Goal: Task Accomplishment & Management: Use online tool/utility

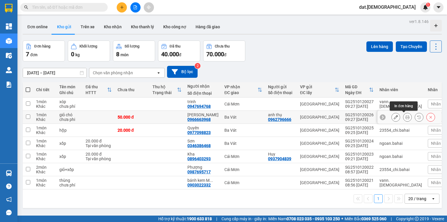
click at [406, 117] on icon at bounding box center [408, 117] width 4 height 4
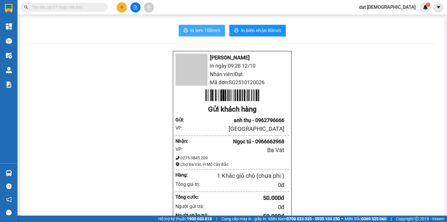
click at [219, 31] on button "In tem 100mm" at bounding box center [202, 31] width 46 height 12
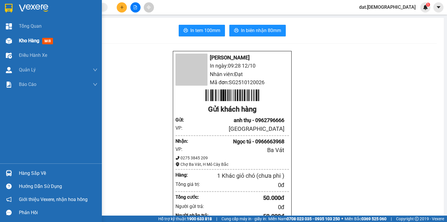
click at [29, 40] on span "Kho hàng" at bounding box center [29, 41] width 20 height 6
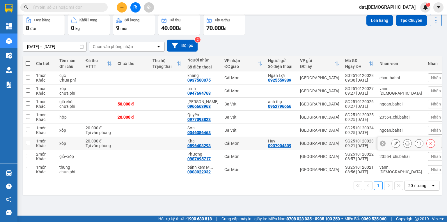
scroll to position [27, 0]
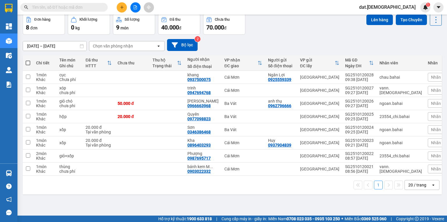
click at [27, 63] on span at bounding box center [28, 63] width 5 height 5
click at [28, 60] on input "checkbox" at bounding box center [28, 60] width 0 height 0
checkbox input "true"
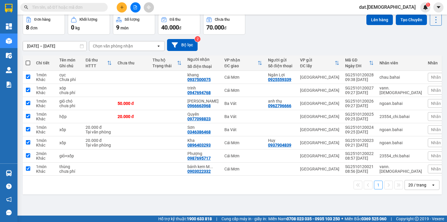
checkbox input "true"
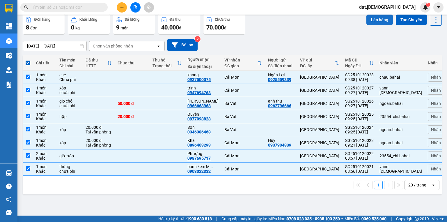
click at [375, 16] on button "Lên hàng" at bounding box center [380, 20] width 27 height 10
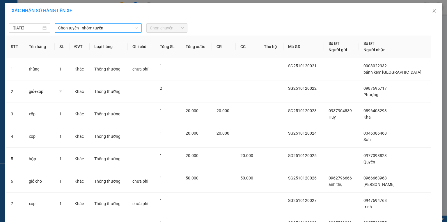
click at [102, 27] on span "Chọn tuyến - nhóm tuyến" at bounding box center [98, 28] width 80 height 9
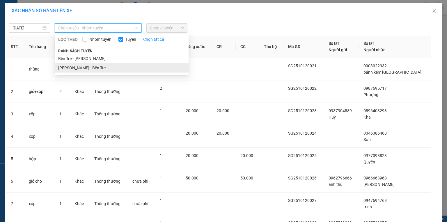
click at [88, 69] on li "[PERSON_NAME] - Bến Tre" at bounding box center [122, 67] width 134 height 9
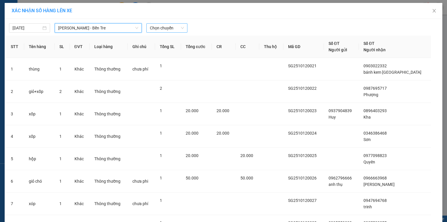
click at [176, 28] on span "Chọn chuyến" at bounding box center [167, 28] width 34 height 9
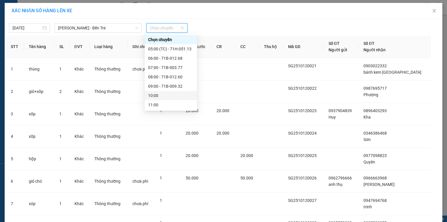
click at [157, 94] on div "10:00" at bounding box center [170, 95] width 45 height 6
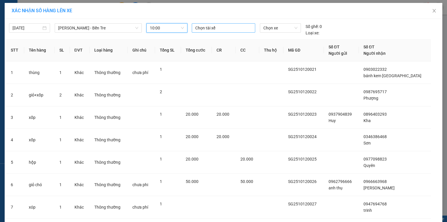
click at [200, 25] on div at bounding box center [223, 27] width 61 height 7
type input "long"
click at [219, 38] on div "Long" at bounding box center [234, 39] width 80 height 6
click at [266, 27] on span "Chọn xe" at bounding box center [281, 28] width 34 height 9
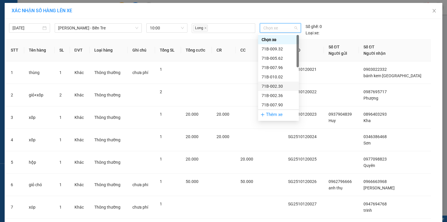
click at [276, 88] on div "71B-002.30" at bounding box center [279, 86] width 34 height 6
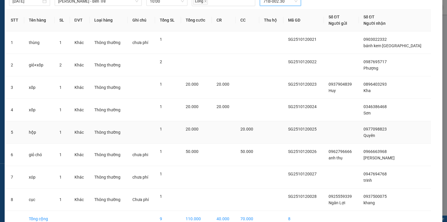
scroll to position [57, 0]
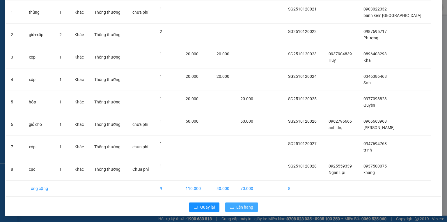
click at [239, 209] on span "Lên hàng" at bounding box center [244, 207] width 17 height 6
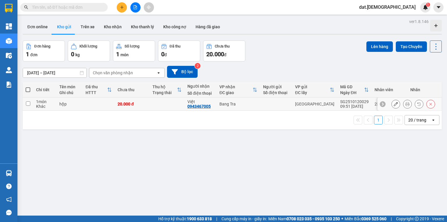
click at [204, 104] on div "0943467005" at bounding box center [199, 106] width 23 height 5
click at [220, 104] on div "Bang Tra" at bounding box center [239, 104] width 38 height 5
checkbox input "true"
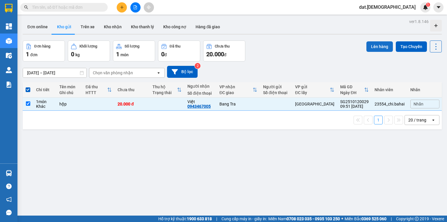
click at [373, 44] on button "Lên hàng" at bounding box center [380, 46] width 27 height 10
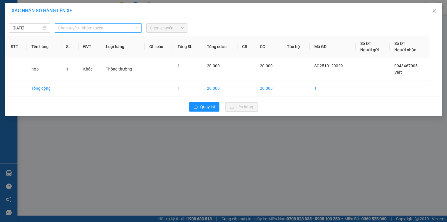
drag, startPoint x: 130, startPoint y: 26, endPoint x: 112, endPoint y: 27, distance: 17.8
click at [130, 26] on span "Chọn tuyến - nhóm tuyến" at bounding box center [98, 28] width 80 height 9
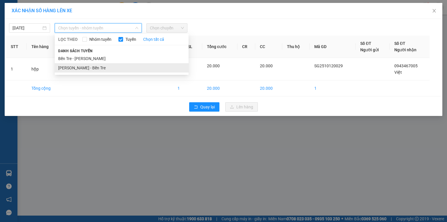
click at [76, 69] on li "Hồ Chí Minh - Bến Tre" at bounding box center [122, 67] width 134 height 9
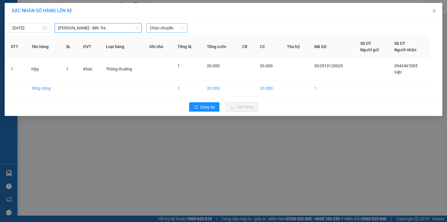
click at [173, 28] on span "Chọn chuyến" at bounding box center [167, 28] width 34 height 9
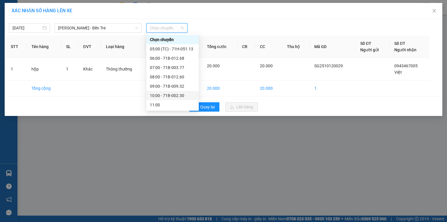
click at [170, 97] on div "10:00 - 71B-002.30" at bounding box center [172, 95] width 45 height 6
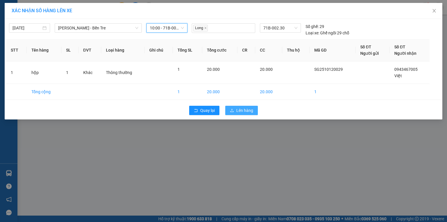
click at [252, 112] on span "Lên hàng" at bounding box center [244, 110] width 17 height 6
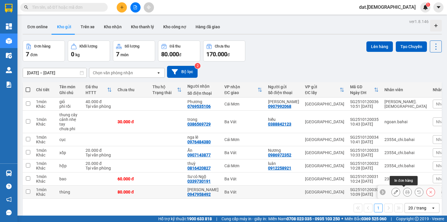
click at [406, 190] on icon at bounding box center [408, 192] width 4 height 4
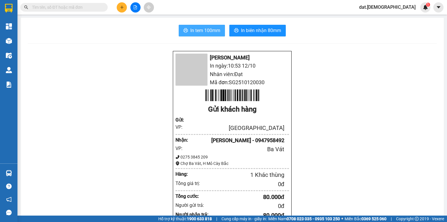
click at [210, 31] on span "In tem 100mm" at bounding box center [205, 30] width 30 height 7
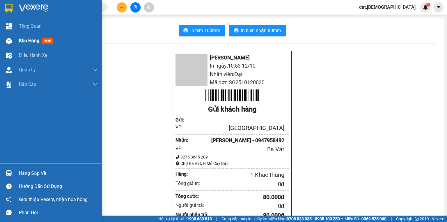
click at [45, 40] on span "mới" at bounding box center [47, 41] width 11 height 6
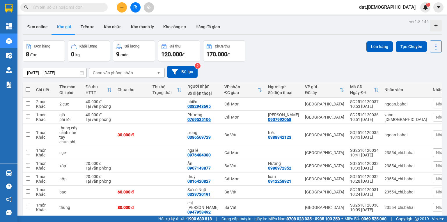
click at [29, 89] on span at bounding box center [28, 89] width 5 height 5
click at [28, 87] on input "checkbox" at bounding box center [28, 87] width 0 height 0
checkbox input "true"
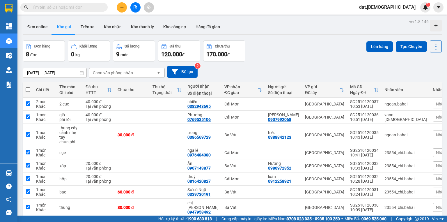
checkbox input "true"
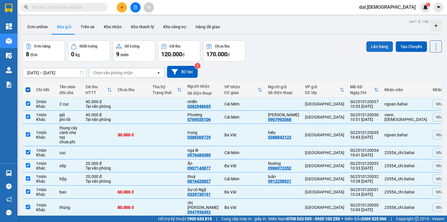
click at [377, 46] on button "Lên hàng" at bounding box center [380, 46] width 27 height 10
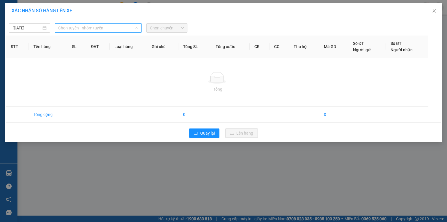
click at [108, 27] on span "Chọn tuyến - nhóm tuyến" at bounding box center [98, 28] width 80 height 9
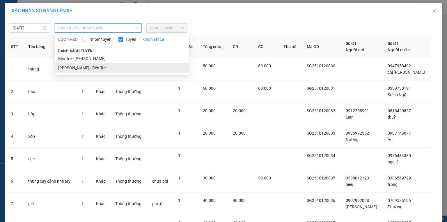
click at [87, 65] on li "Hồ Chí Minh - Bến Tre" at bounding box center [122, 67] width 134 height 9
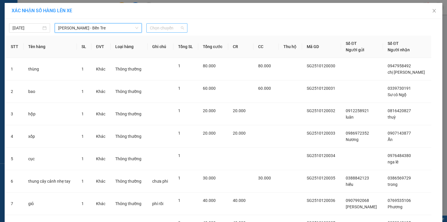
click at [164, 27] on span "Chọn chuyến" at bounding box center [167, 28] width 34 height 9
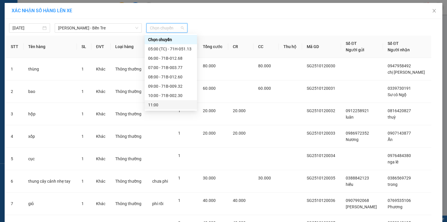
click at [161, 107] on div "11:00" at bounding box center [170, 105] width 45 height 6
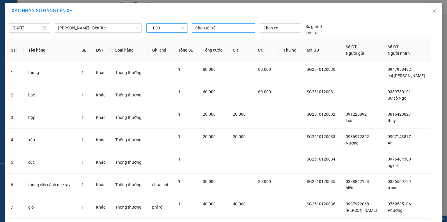
click at [211, 27] on div at bounding box center [223, 27] width 61 height 7
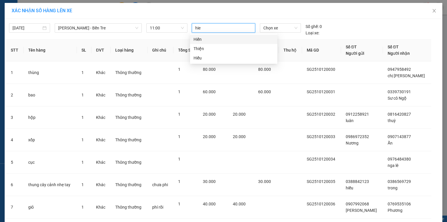
type input "hien"
click at [210, 40] on div "Hiến" at bounding box center [234, 39] width 80 height 6
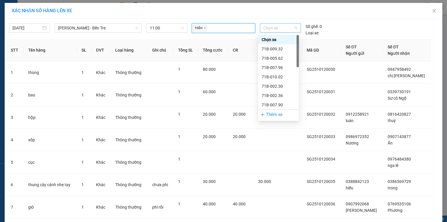
click at [273, 27] on span "Chọn xe" at bounding box center [281, 28] width 34 height 9
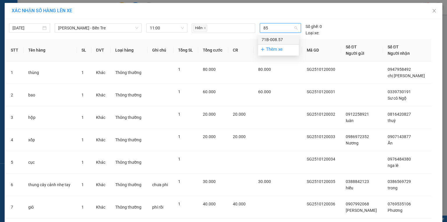
type input "857"
click at [266, 39] on div "71B-008.57" at bounding box center [279, 39] width 34 height 6
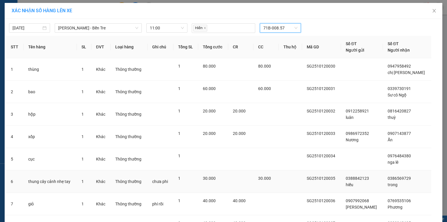
scroll to position [57, 0]
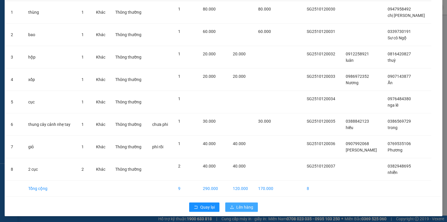
click at [239, 206] on span "Lên hàng" at bounding box center [244, 207] width 17 height 6
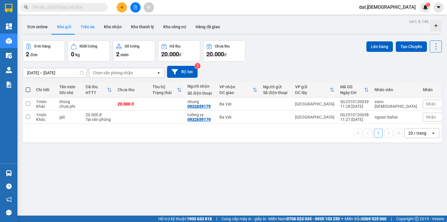
click at [91, 25] on button "Trên xe" at bounding box center [87, 27] width 23 height 14
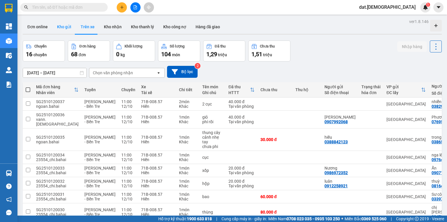
click at [66, 27] on button "Kho gửi" at bounding box center [64, 27] width 24 height 14
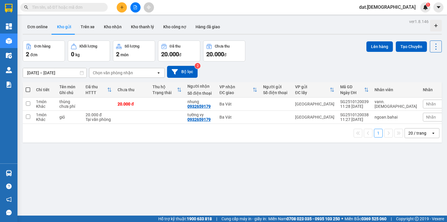
click at [28, 87] on span at bounding box center [28, 89] width 5 height 5
click at [28, 87] on input "checkbox" at bounding box center [28, 87] width 0 height 0
checkbox input "true"
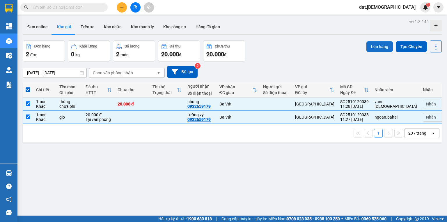
click at [376, 45] on button "Lên hàng" at bounding box center [380, 46] width 27 height 10
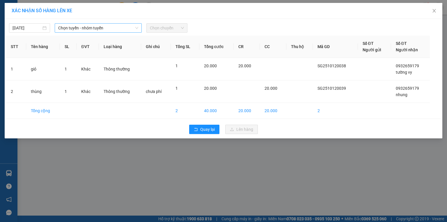
click at [108, 29] on span "Chọn tuyến - nhóm tuyến" at bounding box center [98, 28] width 80 height 9
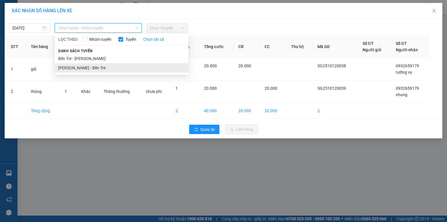
click at [104, 68] on li "[PERSON_NAME] - Bến Tre" at bounding box center [122, 67] width 134 height 9
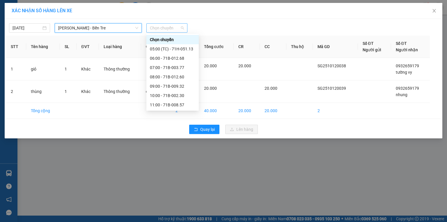
click at [167, 30] on span "Chọn chuyến" at bounding box center [167, 28] width 34 height 9
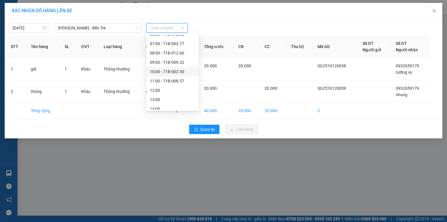
scroll to position [47, 0]
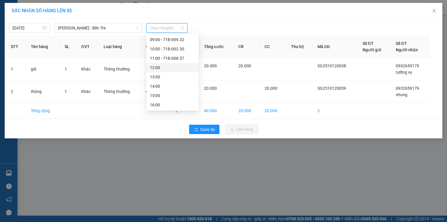
click at [176, 67] on div "12:00" at bounding box center [172, 67] width 45 height 6
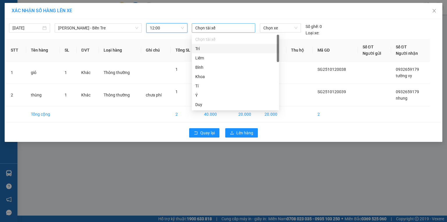
click at [226, 29] on div at bounding box center [223, 27] width 61 height 7
drag, startPoint x: 229, startPoint y: 27, endPoint x: 224, endPoint y: 27, distance: 4.7
click at [229, 28] on div at bounding box center [223, 27] width 61 height 7
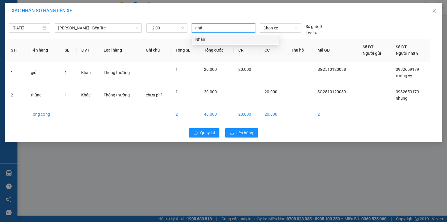
type input "nhân"
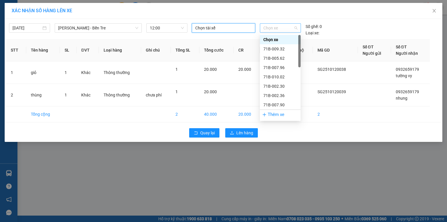
click at [284, 28] on span "Chọn xe" at bounding box center [281, 28] width 34 height 9
click at [286, 94] on div "71B-002.36" at bounding box center [281, 95] width 34 height 6
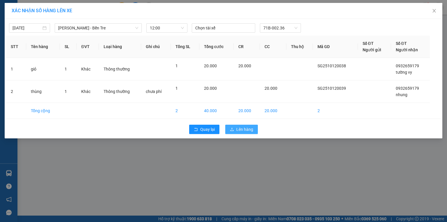
click at [242, 129] on span "Lên hàng" at bounding box center [244, 129] width 17 height 6
